Goal: Information Seeking & Learning: Understand process/instructions

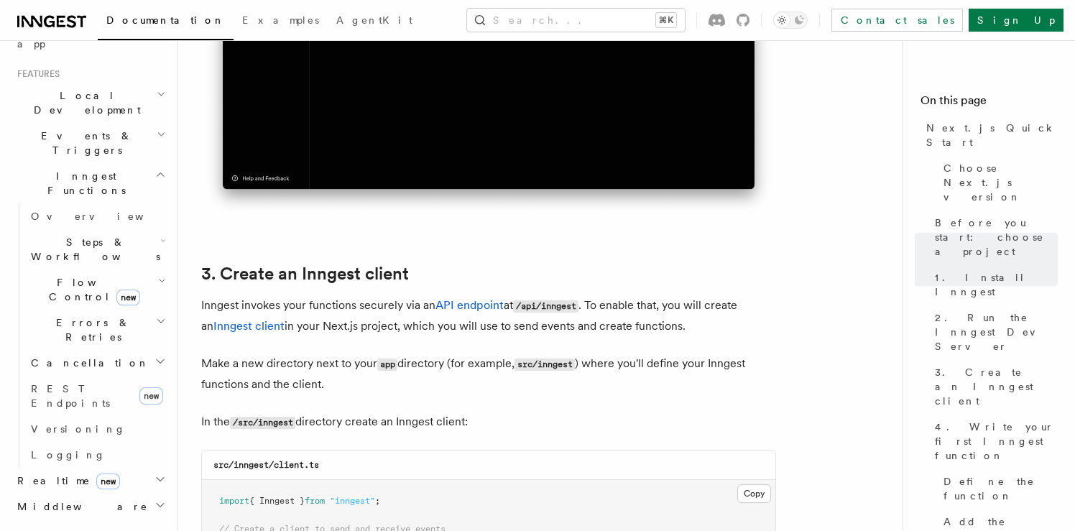
scroll to position [1517, 0]
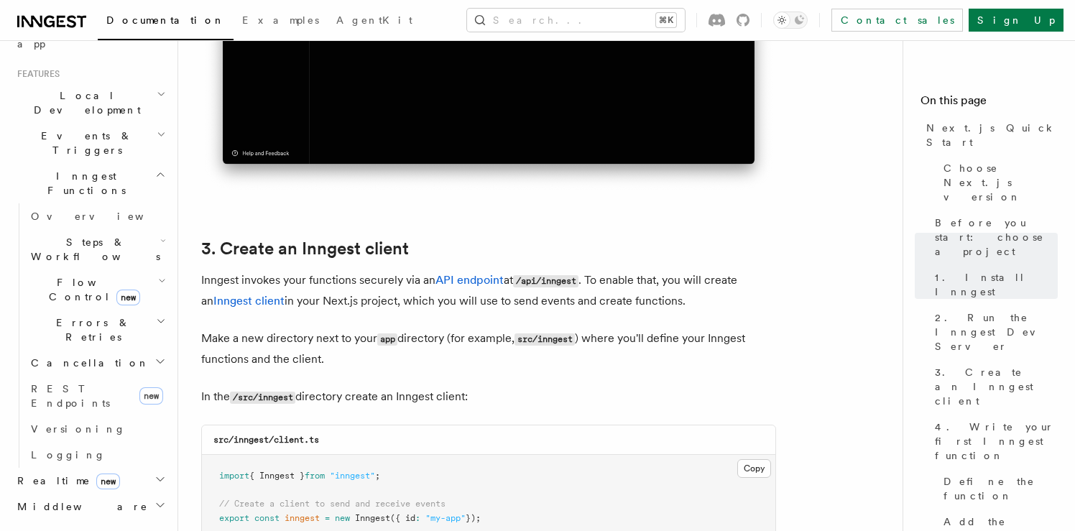
drag, startPoint x: 199, startPoint y: 281, endPoint x: 500, endPoint y: 400, distance: 323.3
click at [500, 400] on p "In the /src/inngest directory create an Inngest client:" at bounding box center [488, 397] width 575 height 21
drag, startPoint x: 480, startPoint y: 400, endPoint x: 198, endPoint y: 275, distance: 308.6
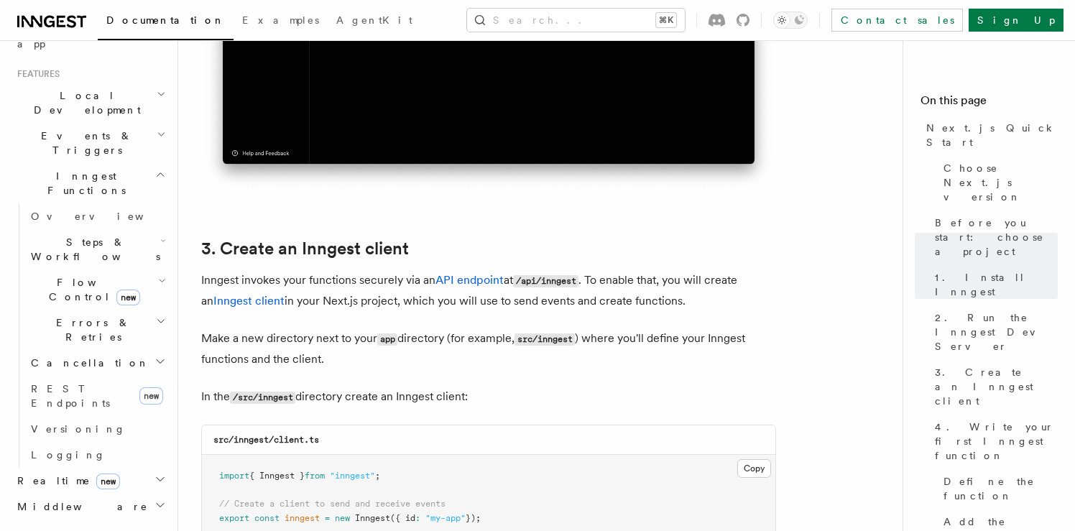
drag, startPoint x: 198, startPoint y: 275, endPoint x: 509, endPoint y: 403, distance: 336.8
click at [509, 403] on p "In the /src/inngest directory create an Inngest client:" at bounding box center [488, 397] width 575 height 21
drag, startPoint x: 500, startPoint y: 403, endPoint x: 244, endPoint y: 265, distance: 291.1
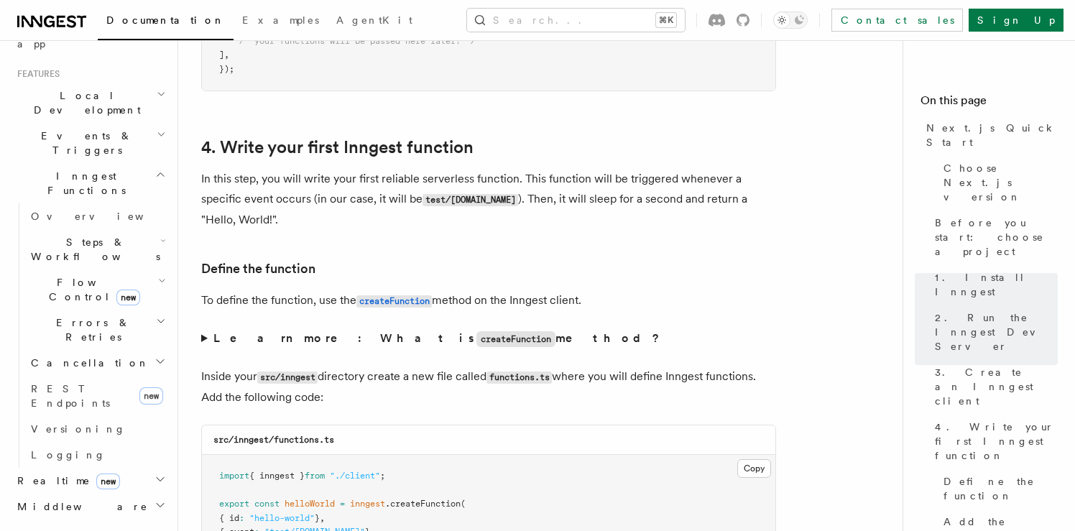
scroll to position [2302, 0]
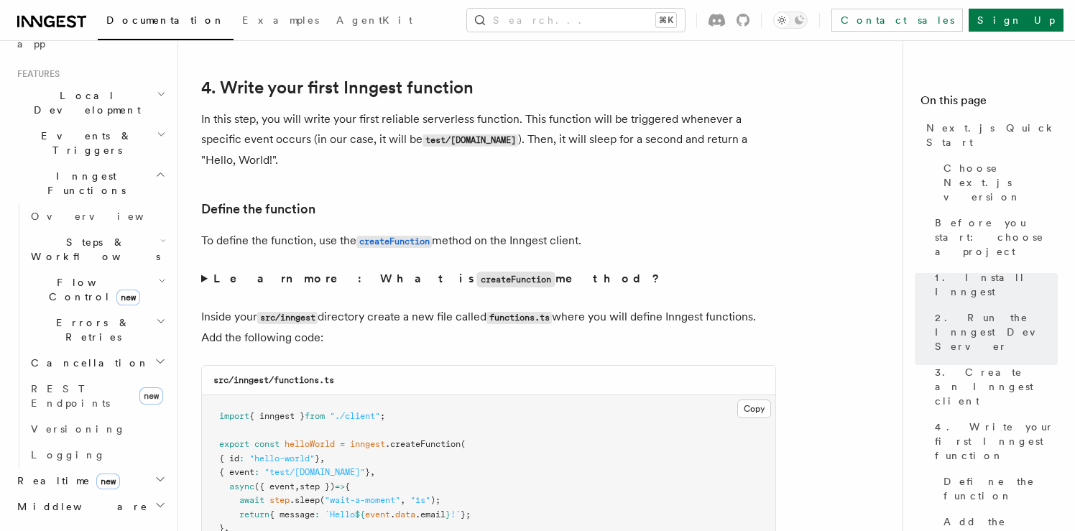
click at [206, 279] on summary "Learn more: What is createFunction method?" at bounding box center [488, 279] width 575 height 21
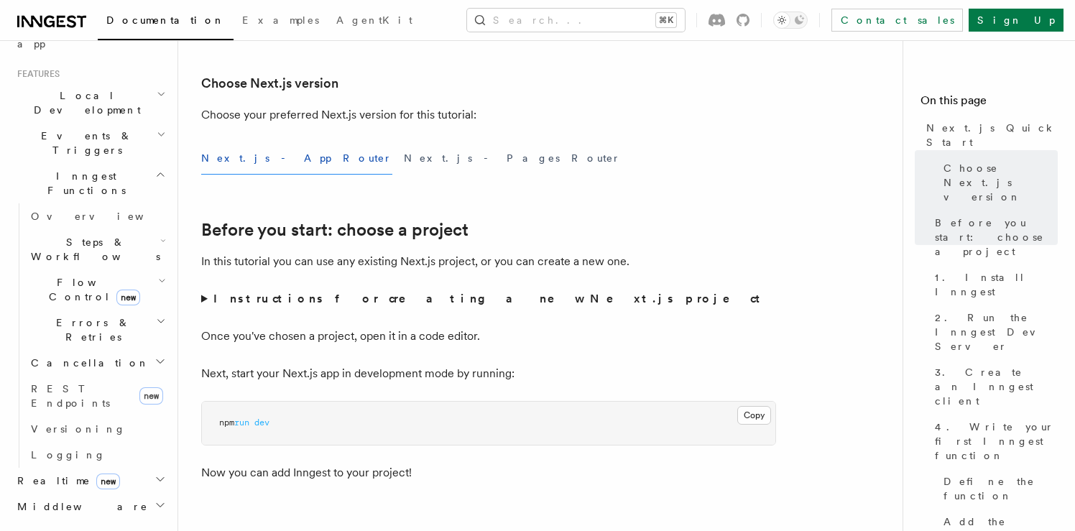
scroll to position [297, 0]
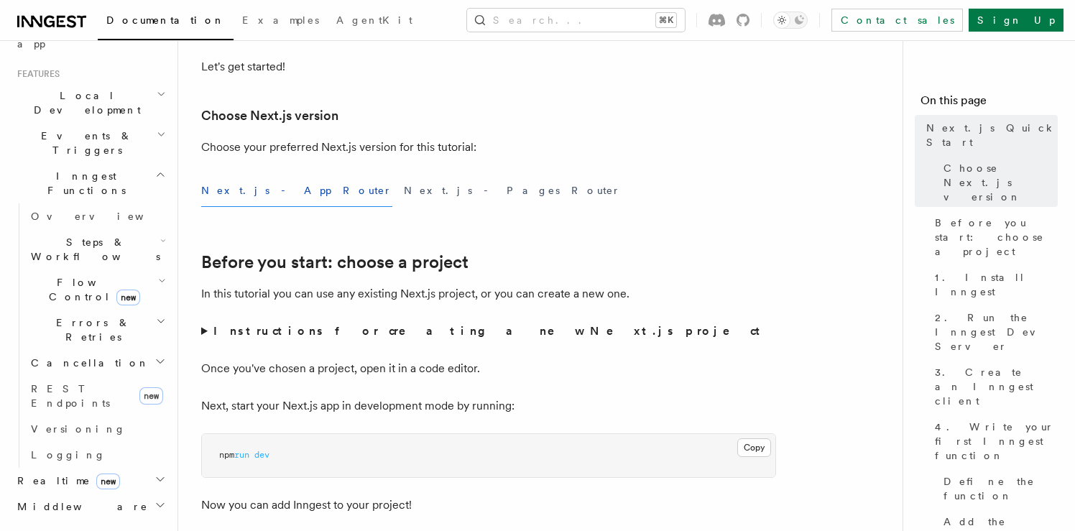
click at [202, 334] on summary "Instructions for creating a new Next.js project" at bounding box center [488, 331] width 575 height 20
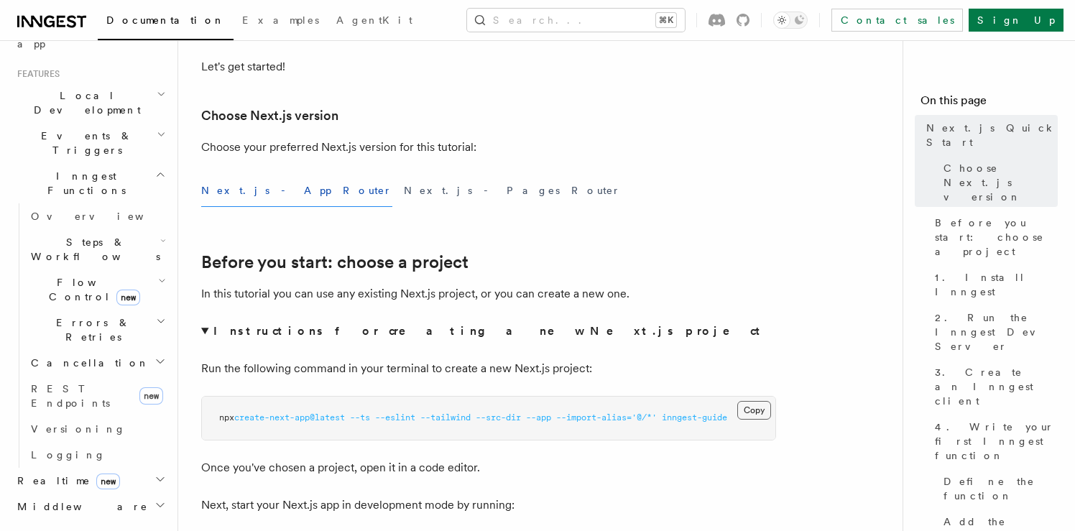
click at [753, 412] on button "Copy Copied" at bounding box center [755, 410] width 34 height 19
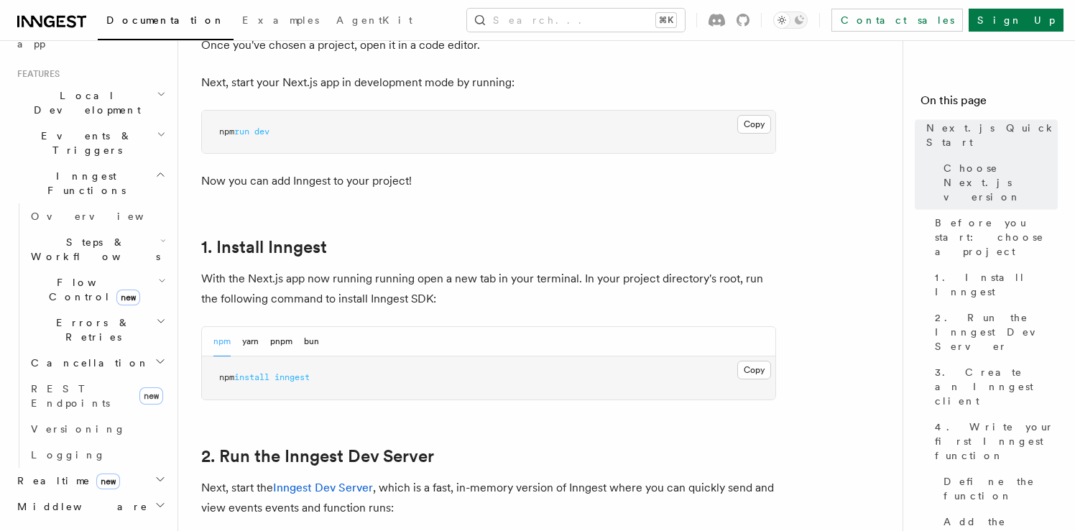
scroll to position [805, 0]
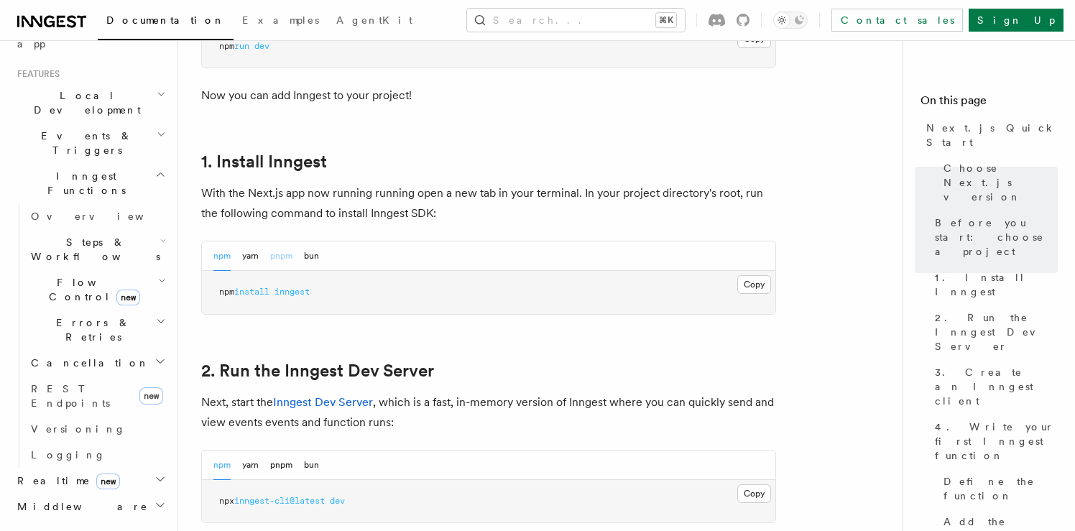
click at [281, 256] on button "pnpm" at bounding box center [281, 256] width 22 height 29
click at [754, 291] on button "Copy Copied" at bounding box center [755, 284] width 34 height 19
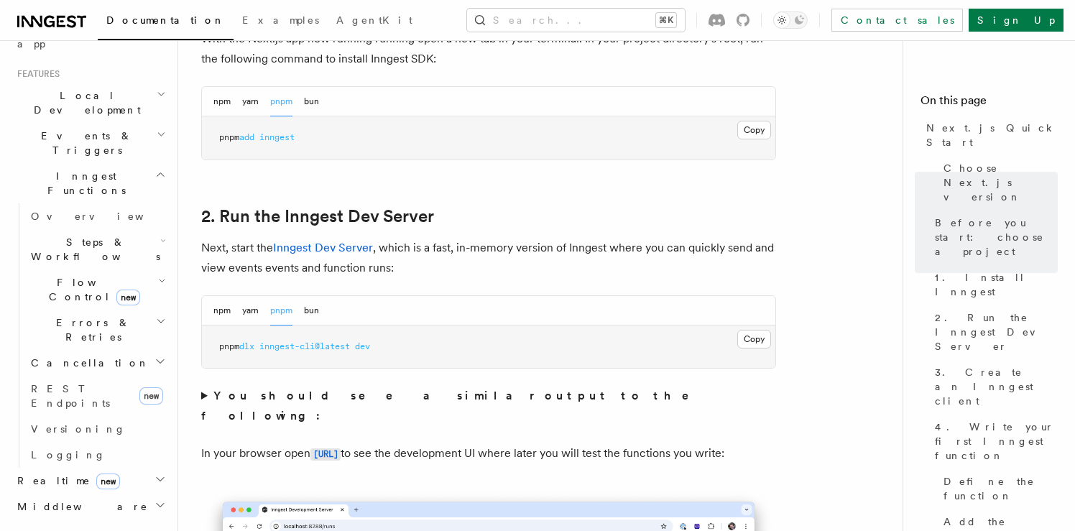
scroll to position [988, 0]
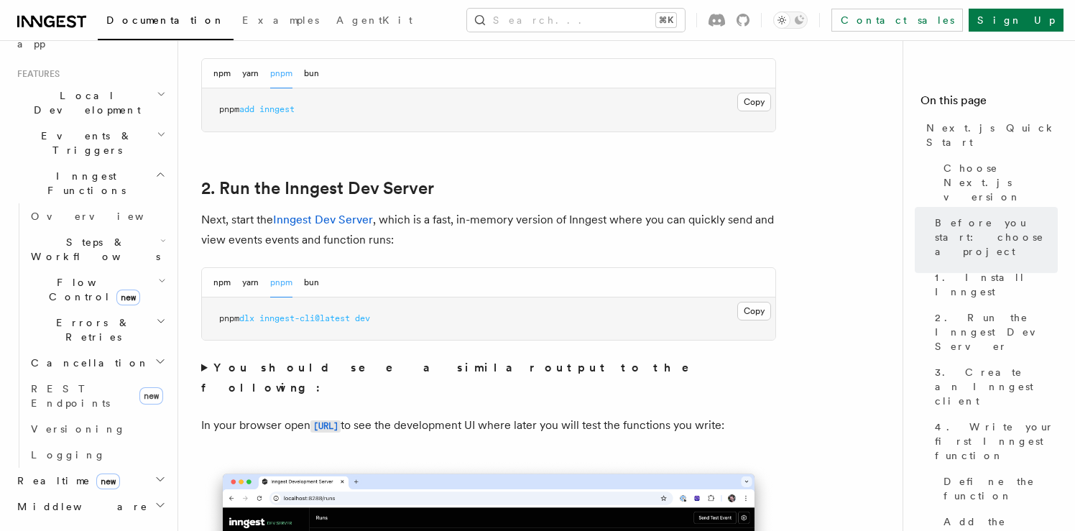
click at [281, 284] on button "pnpm" at bounding box center [281, 282] width 22 height 29
click at [755, 311] on button "Copy Copied" at bounding box center [755, 311] width 34 height 19
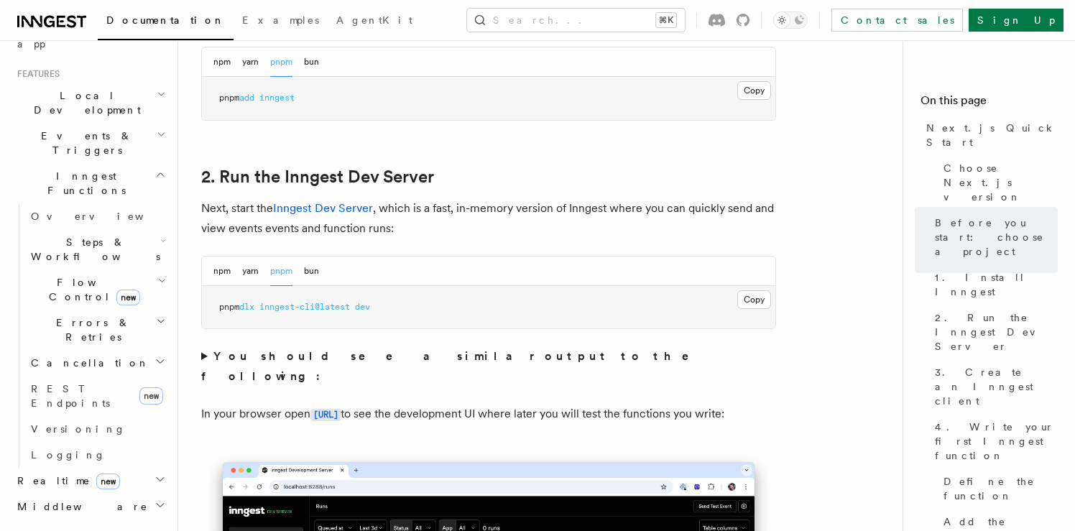
scroll to position [1003, 0]
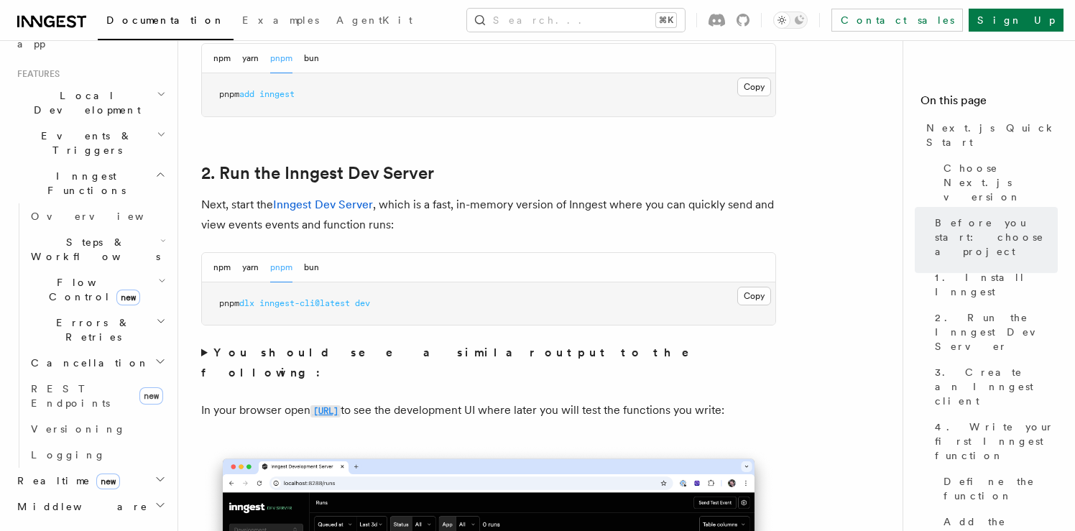
click at [341, 405] on code "[URL]" at bounding box center [326, 411] width 30 height 12
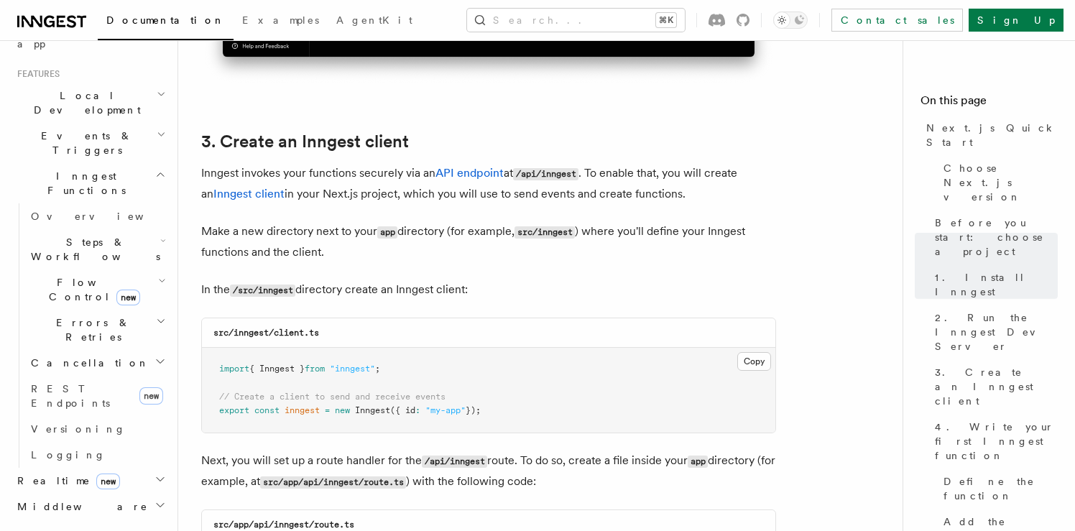
scroll to position [1725, 0]
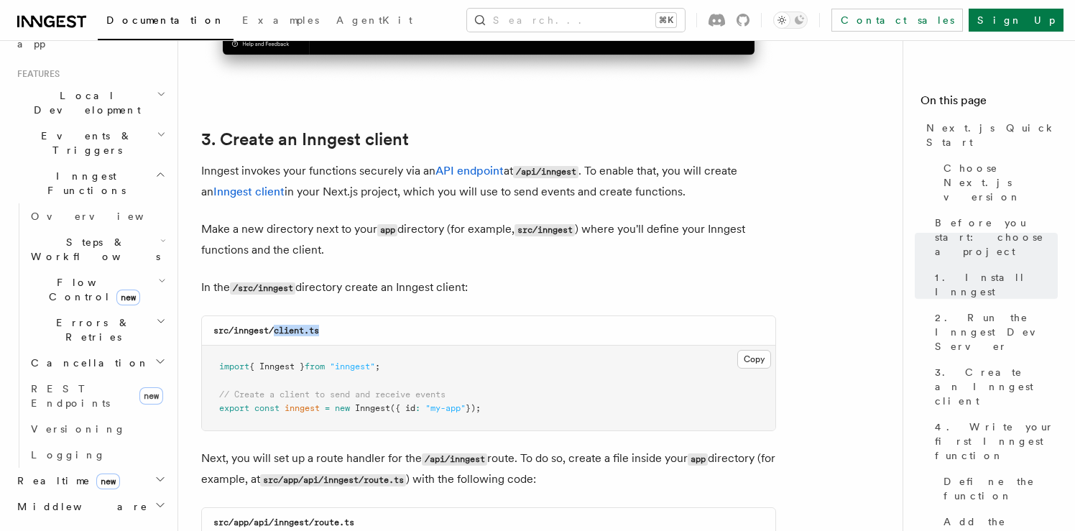
drag, startPoint x: 347, startPoint y: 331, endPoint x: 276, endPoint y: 328, distance: 71.2
click at [276, 328] on div "src/inngest/client.ts" at bounding box center [489, 330] width 574 height 29
copy code "client.ts"
click at [753, 364] on button "Copy Copied" at bounding box center [755, 359] width 34 height 19
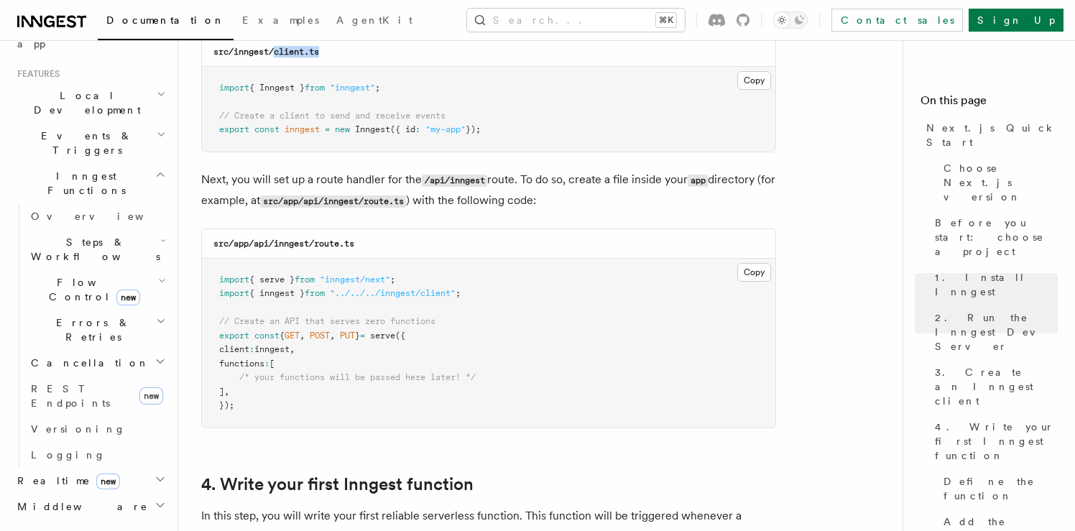
scroll to position [2012, 0]
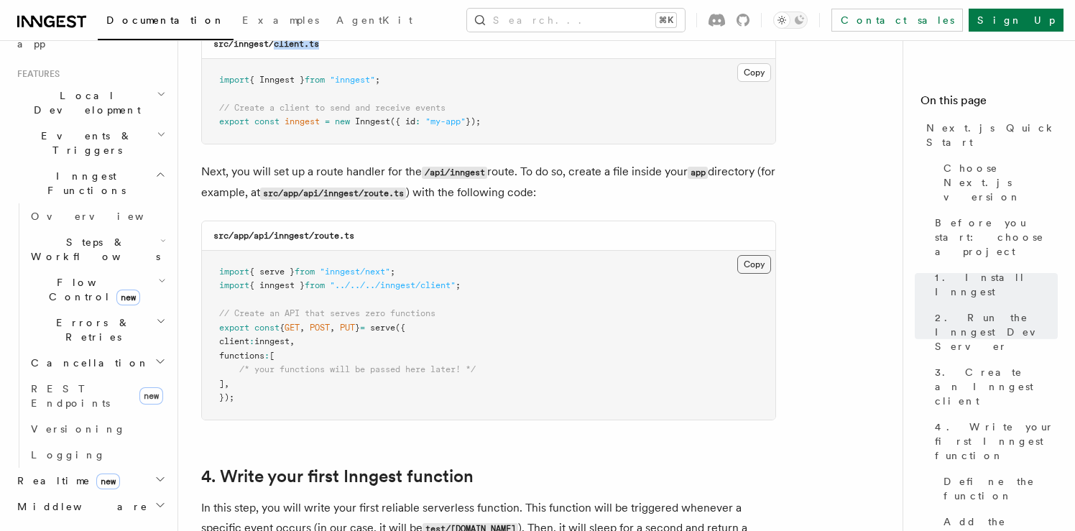
click at [754, 270] on button "Copy Copied" at bounding box center [755, 264] width 34 height 19
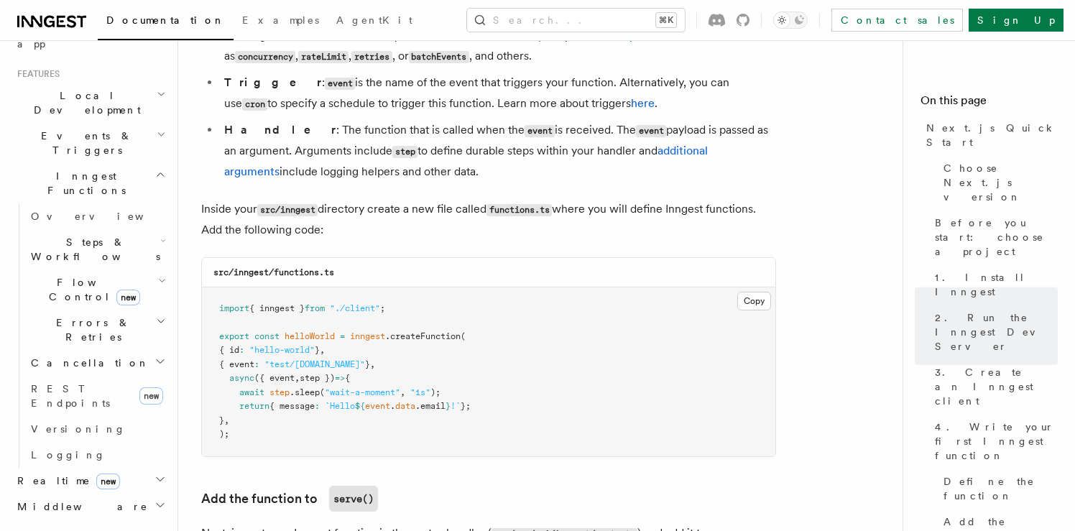
scroll to position [2755, 0]
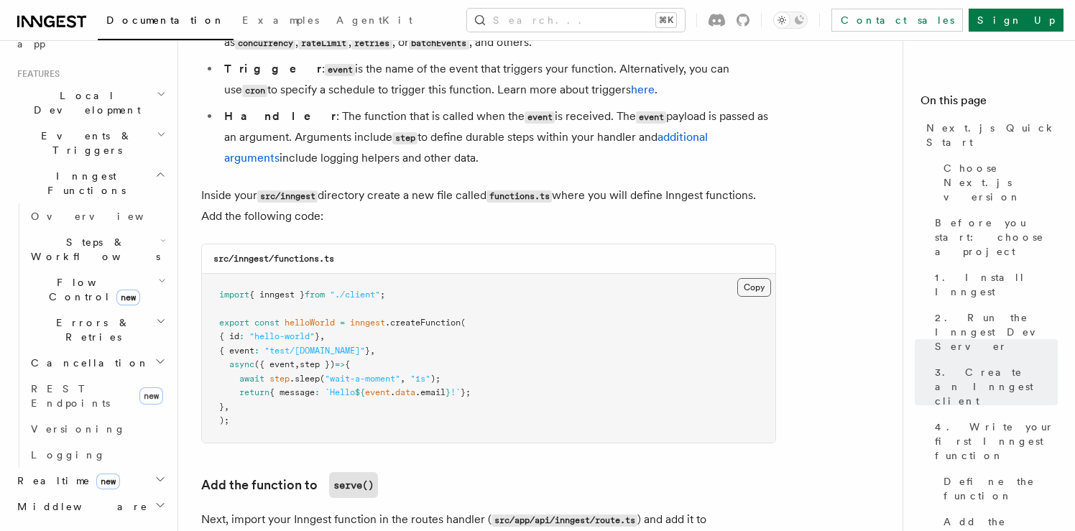
click at [751, 294] on button "Copy Copied" at bounding box center [755, 287] width 34 height 19
click at [748, 297] on button "Copy Copied" at bounding box center [755, 287] width 34 height 19
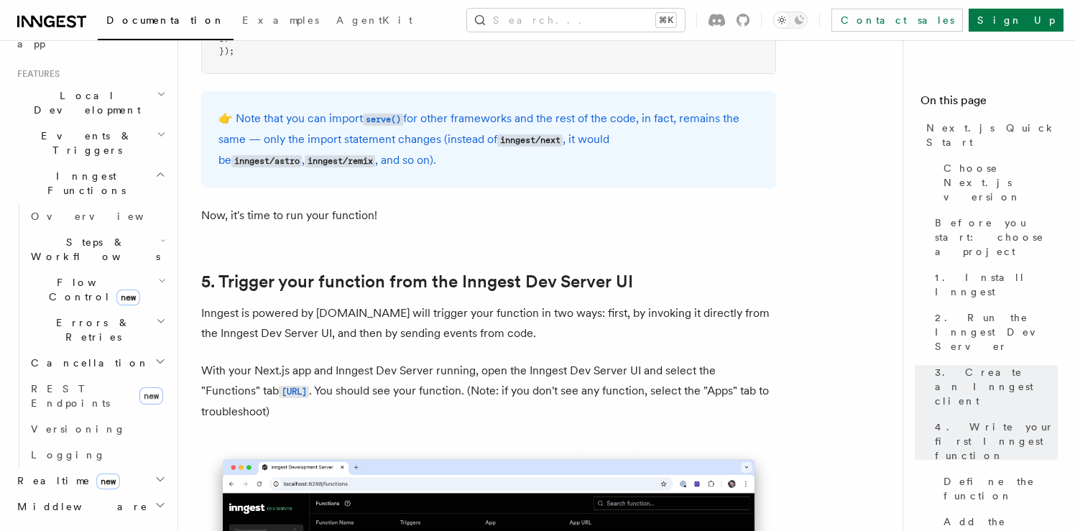
scroll to position [3505, 0]
